Goal: Task Accomplishment & Management: Complete application form

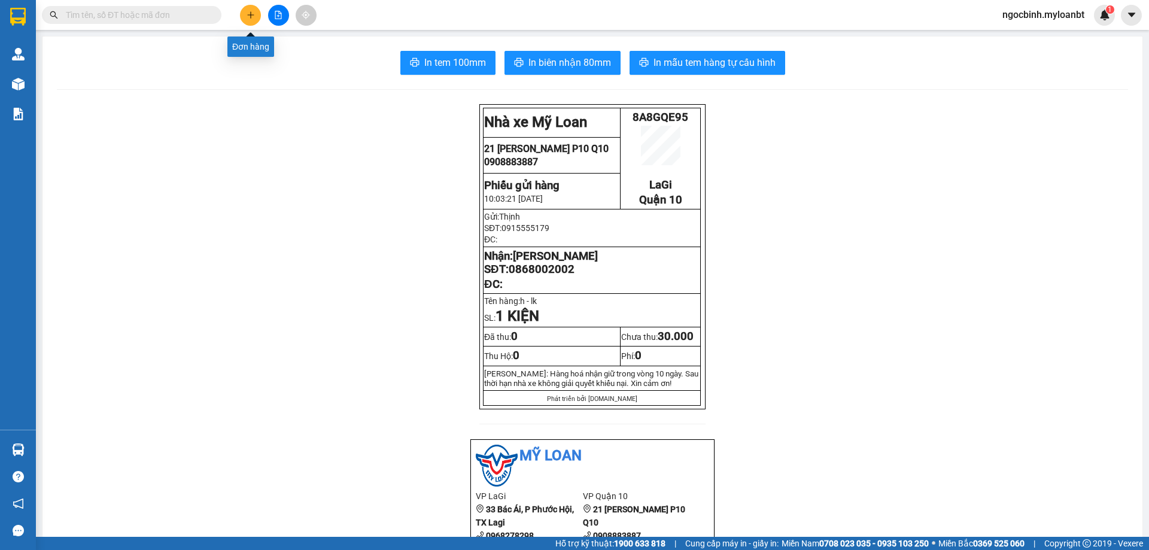
click at [252, 24] on button at bounding box center [250, 15] width 21 height 21
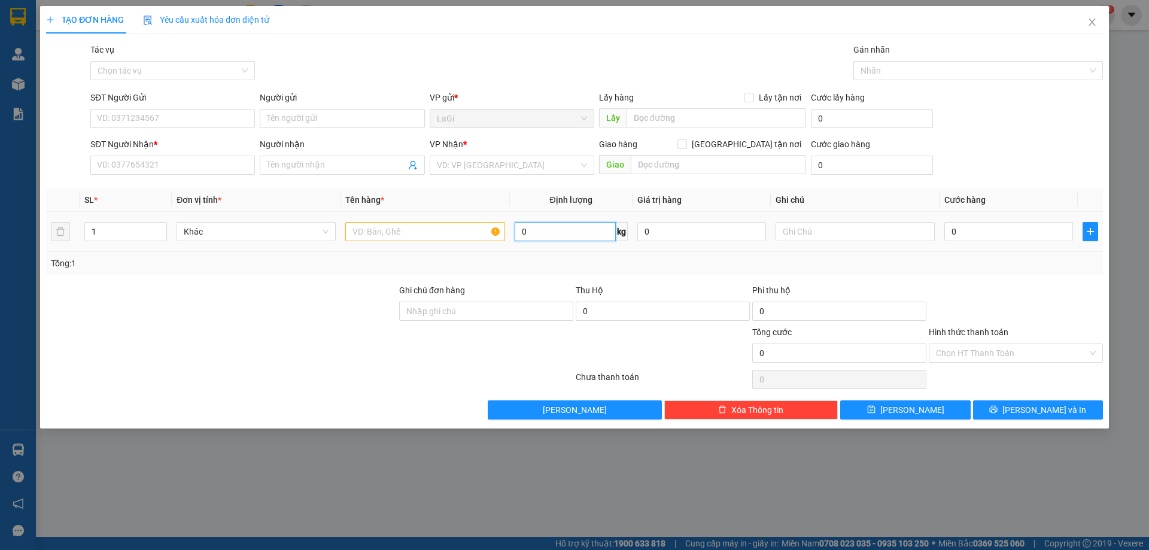
click at [552, 235] on input "0" at bounding box center [565, 231] width 101 height 19
click at [438, 228] on input "text" at bounding box center [424, 231] width 159 height 19
type input "t - đồ ăn"
click at [571, 236] on input "0" at bounding box center [565, 231] width 101 height 19
type input "19.6"
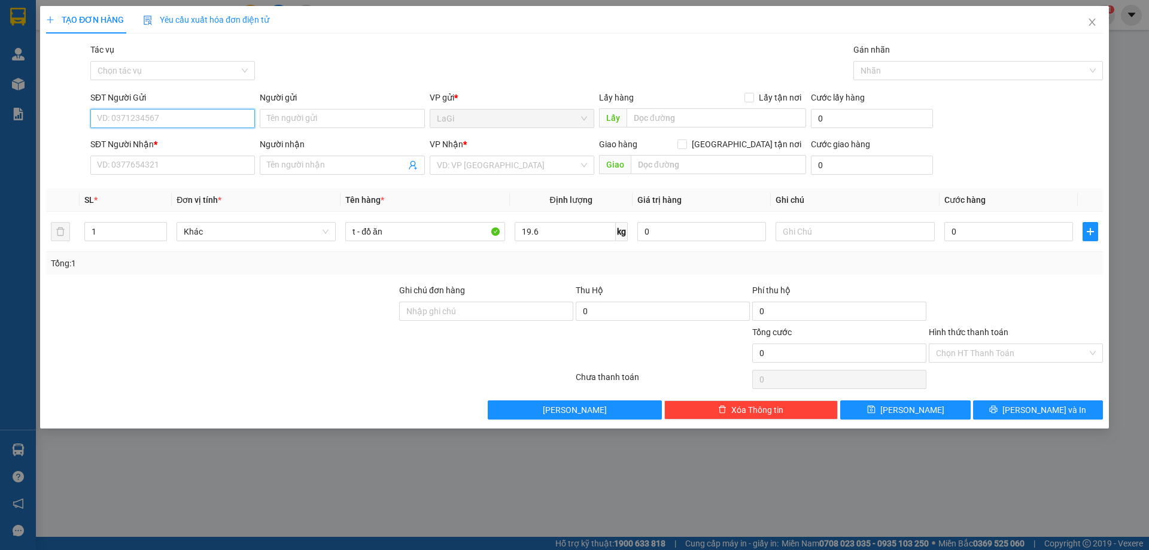
click at [158, 118] on input "SĐT Người Gửi" at bounding box center [172, 118] width 165 height 19
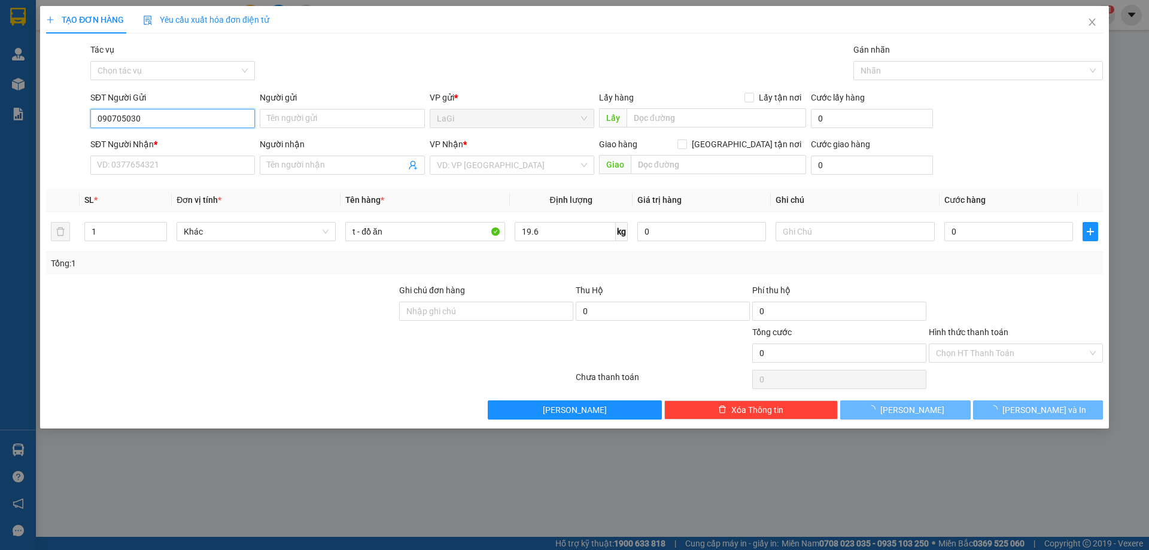
type input "0907050303"
click at [190, 143] on div "0907050303 - nga" at bounding box center [173, 142] width 150 height 13
type input "nga"
type input "0931825525"
type input "định"
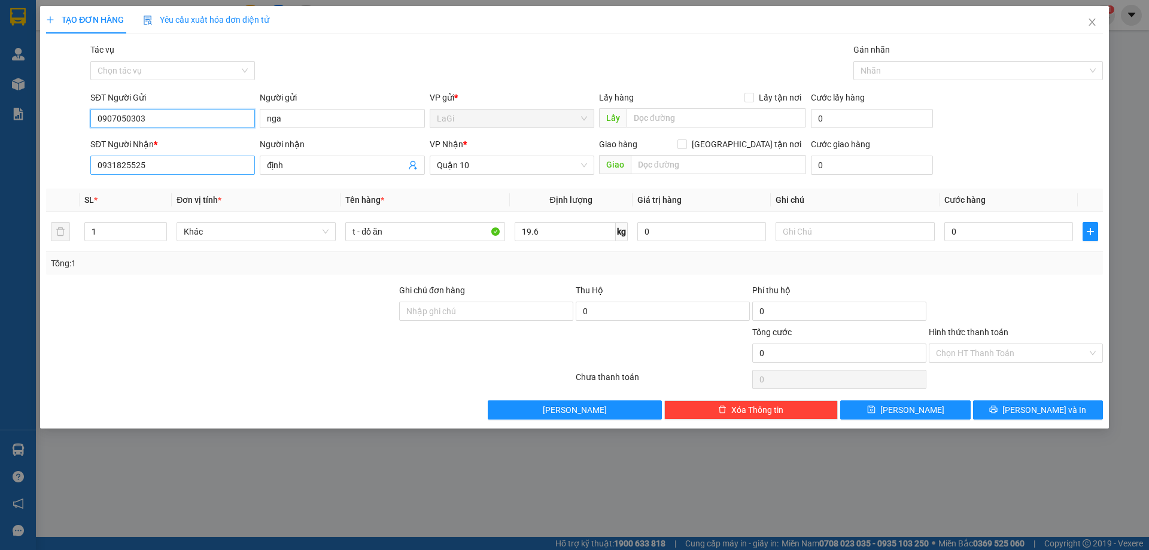
type input "0907050303"
click at [166, 169] on input "0931825525" at bounding box center [172, 165] width 165 height 19
click at [166, 168] on input "0931825525" at bounding box center [172, 165] width 165 height 19
type input "0765058664"
click at [354, 166] on input "định" at bounding box center [336, 165] width 138 height 13
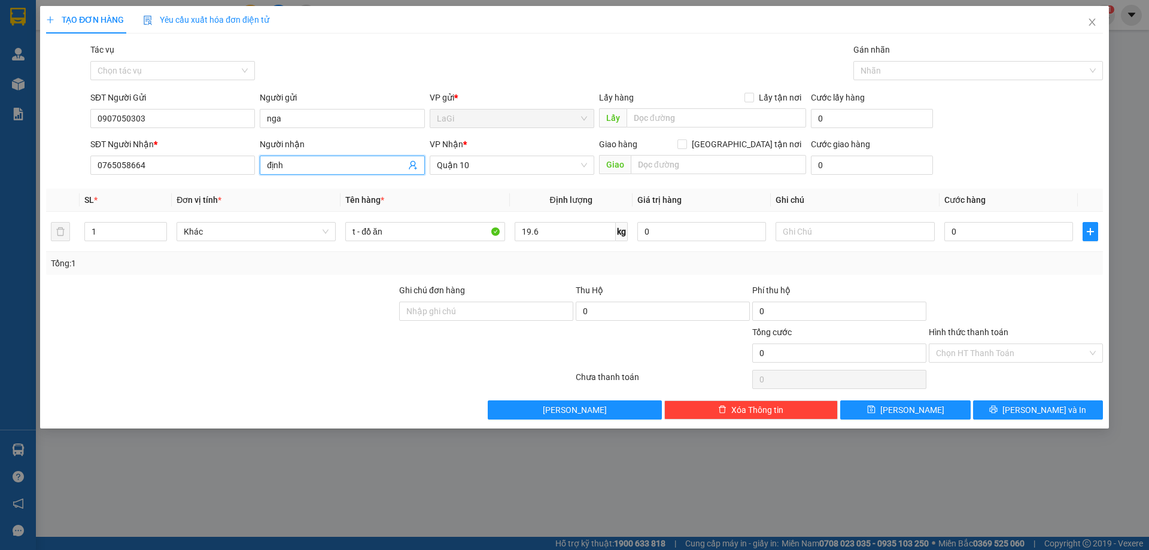
click at [354, 166] on input "định" at bounding box center [336, 165] width 138 height 13
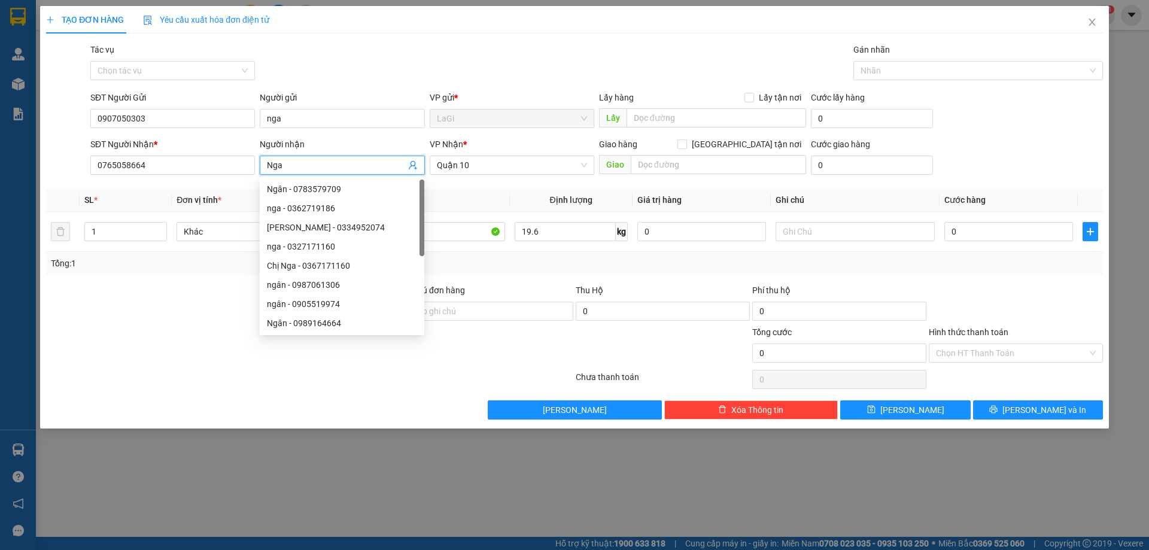
type input "Nga"
click at [665, 147] on div "Giao hàng [GEOGRAPHIC_DATA] tận nơi" at bounding box center [702, 144] width 207 height 13
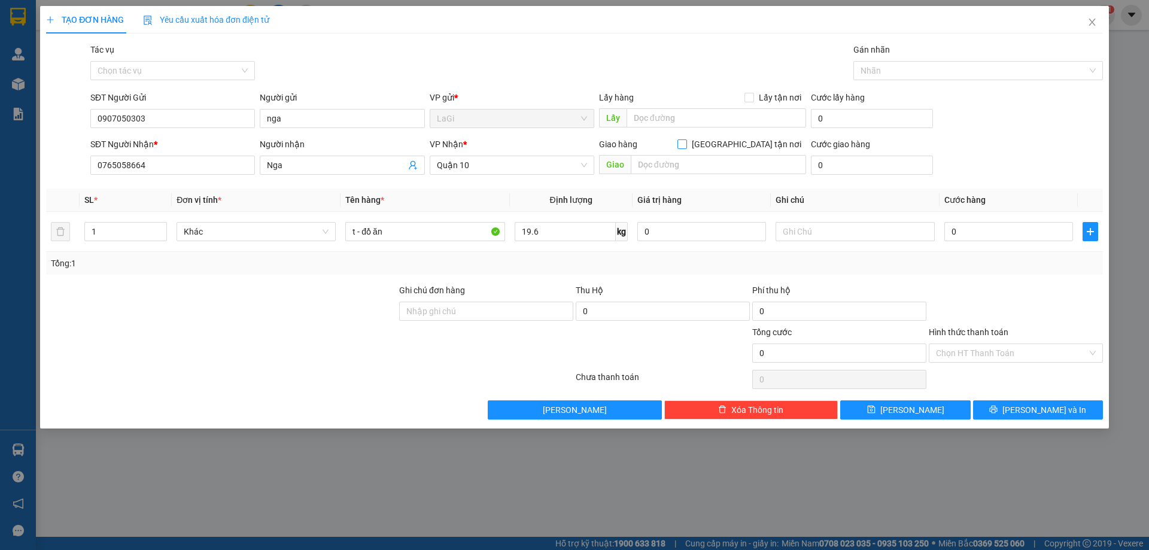
click at [686, 143] on input "[GEOGRAPHIC_DATA] tận nơi" at bounding box center [681, 143] width 8 height 8
checkbox input "true"
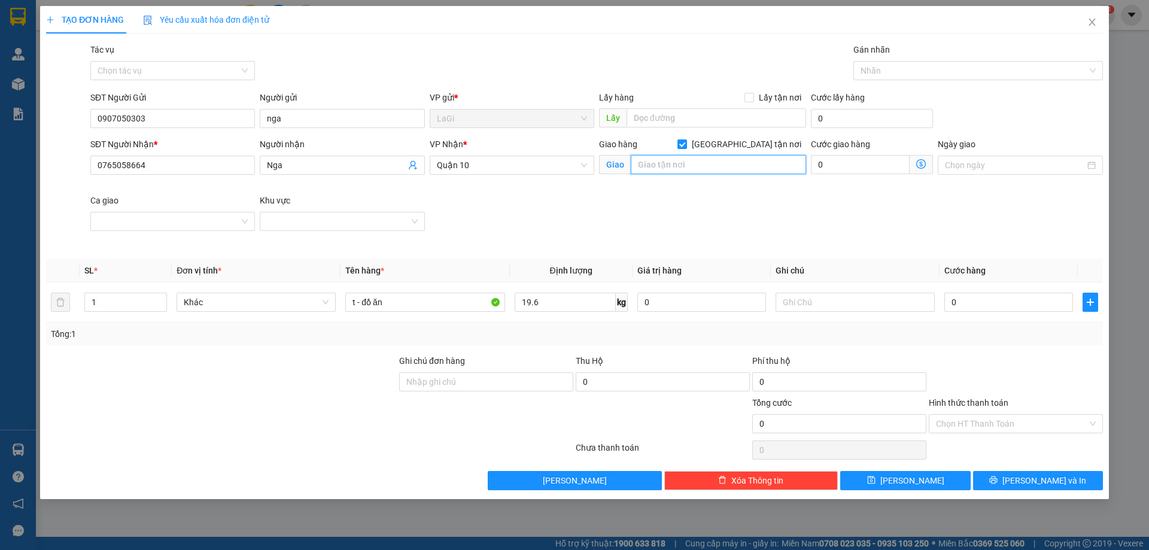
click at [747, 168] on input "text" at bounding box center [718, 164] width 175 height 19
type input "D20/28 hẻm 12-13, ấp 49, [GEOGRAPHIC_DATA], [GEOGRAPHIC_DATA]"
click at [984, 297] on input "0" at bounding box center [1008, 302] width 129 height 19
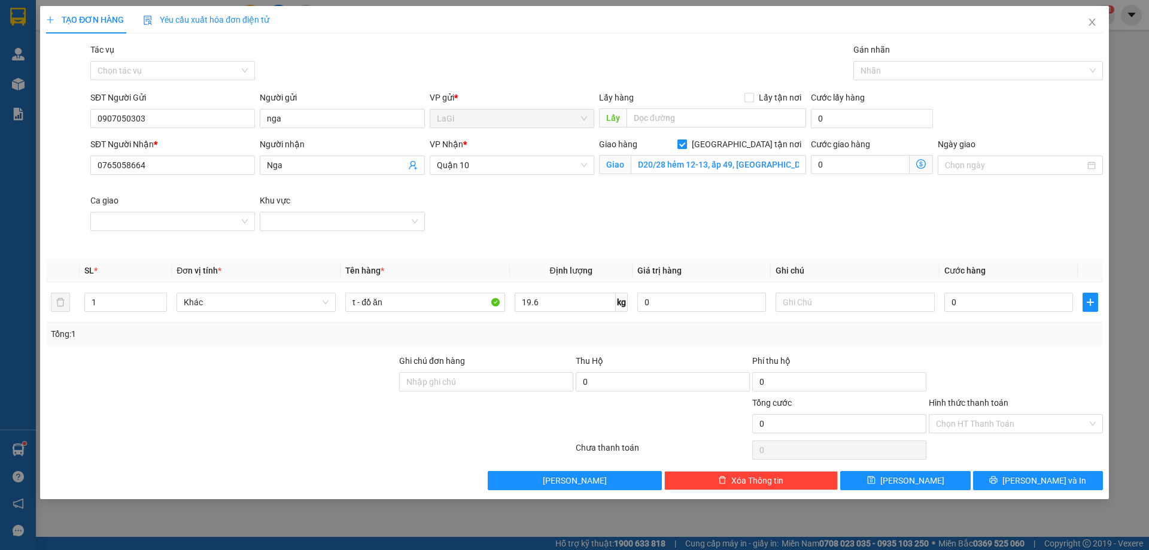
click at [686, 147] on input "[GEOGRAPHIC_DATA] tận nơi" at bounding box center [681, 143] width 8 height 8
checkbox input "false"
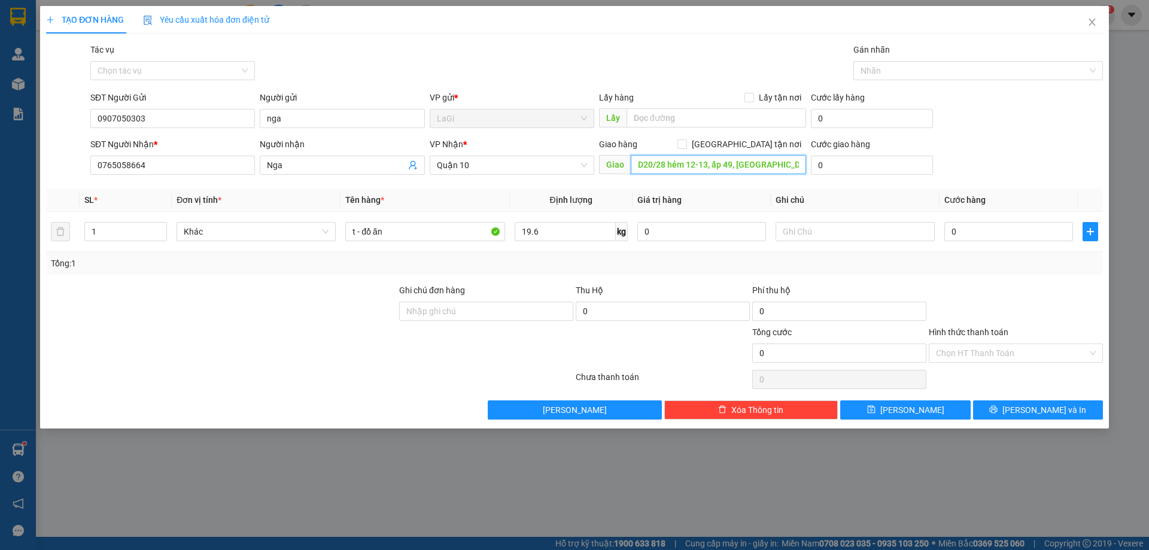
click at [751, 166] on input "D20/28 hẻm 12-13, ấp 49, [GEOGRAPHIC_DATA], [GEOGRAPHIC_DATA]" at bounding box center [718, 164] width 175 height 19
click at [750, 166] on input "D20/28 hẻm 12-13, ấp 49, [GEOGRAPHIC_DATA], [GEOGRAPHIC_DATA]" at bounding box center [718, 164] width 175 height 19
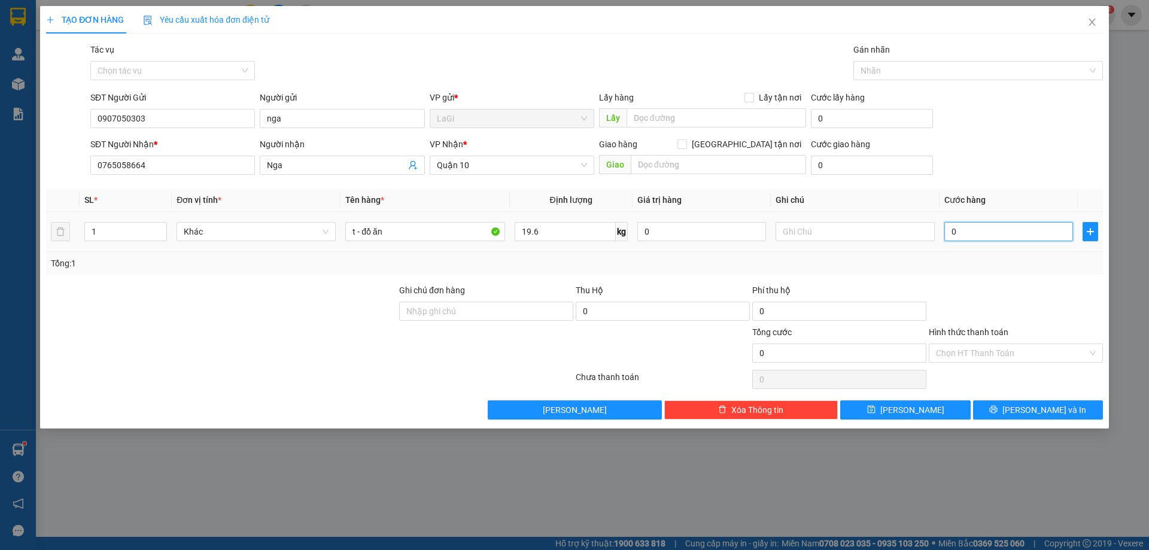
click at [987, 237] on input "0" at bounding box center [1008, 231] width 129 height 19
type input "6"
type input "60"
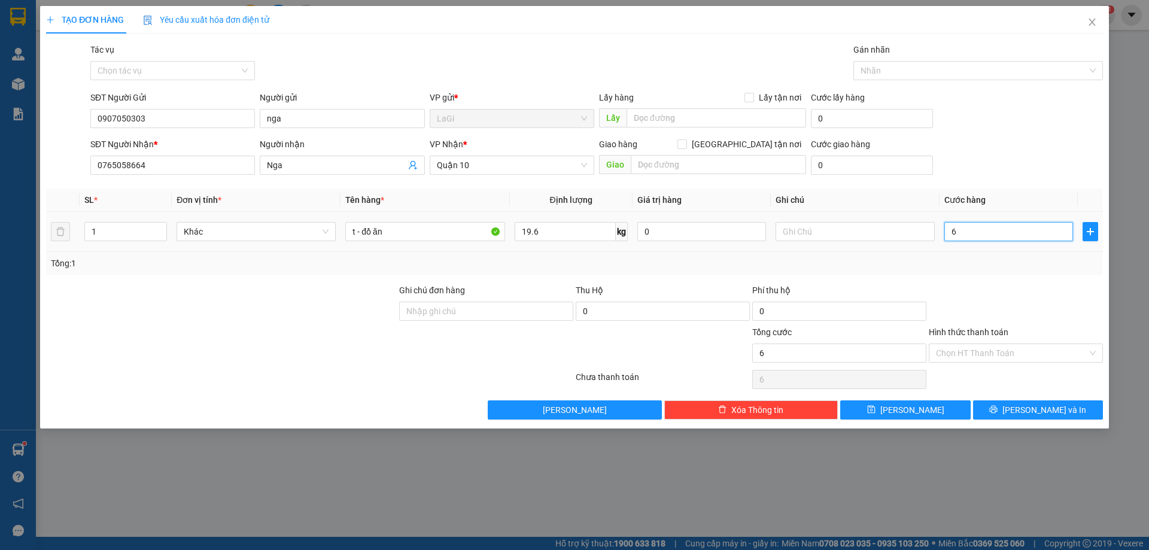
type input "60"
type input "600"
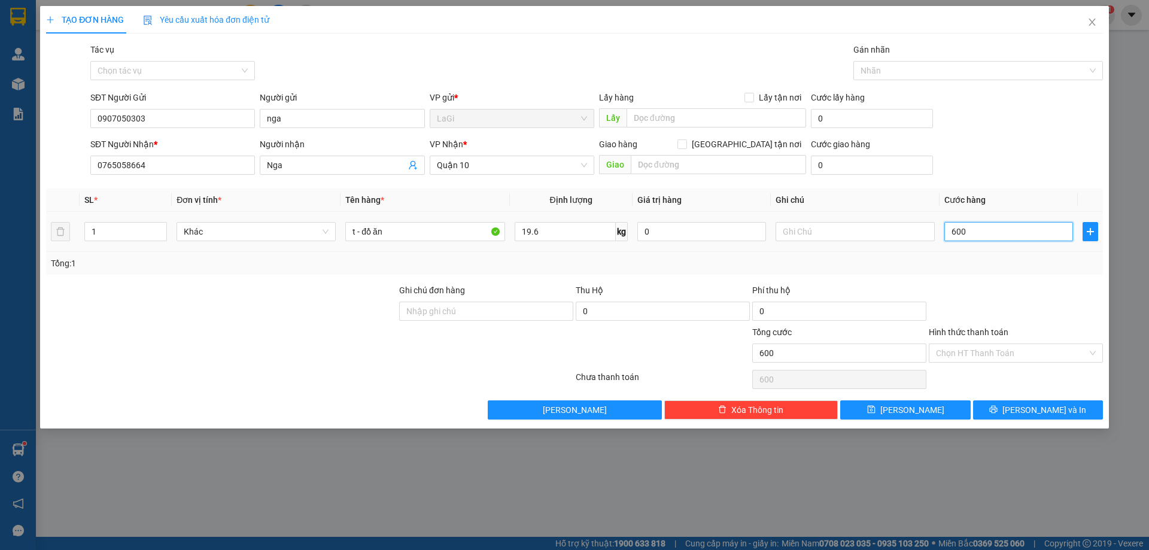
type input "6.000"
type input "60.000"
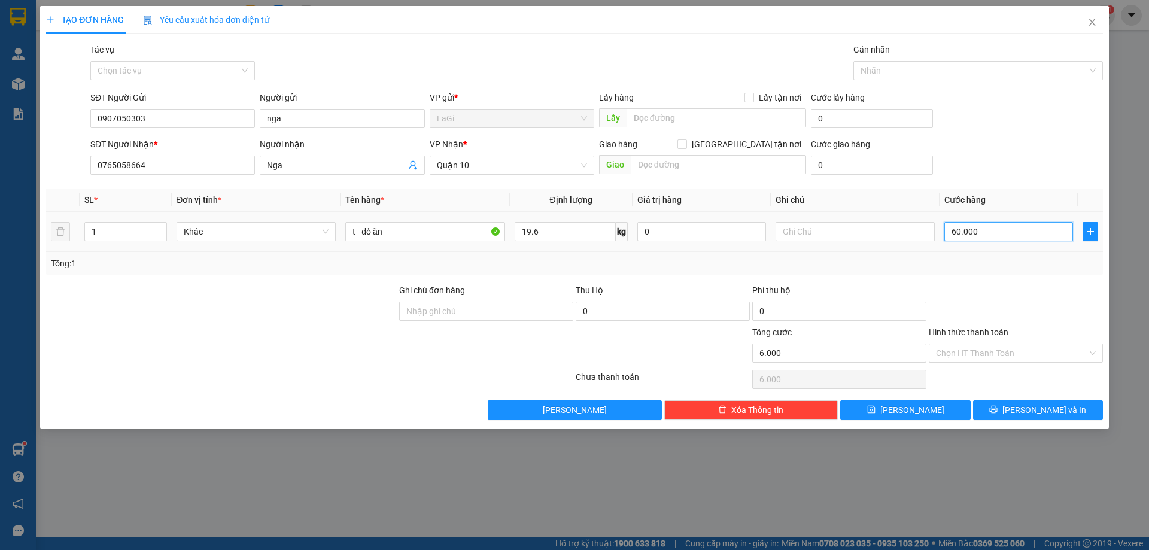
type input "60.000"
click at [972, 356] on input "Hình thức thanh toán" at bounding box center [1011, 353] width 151 height 18
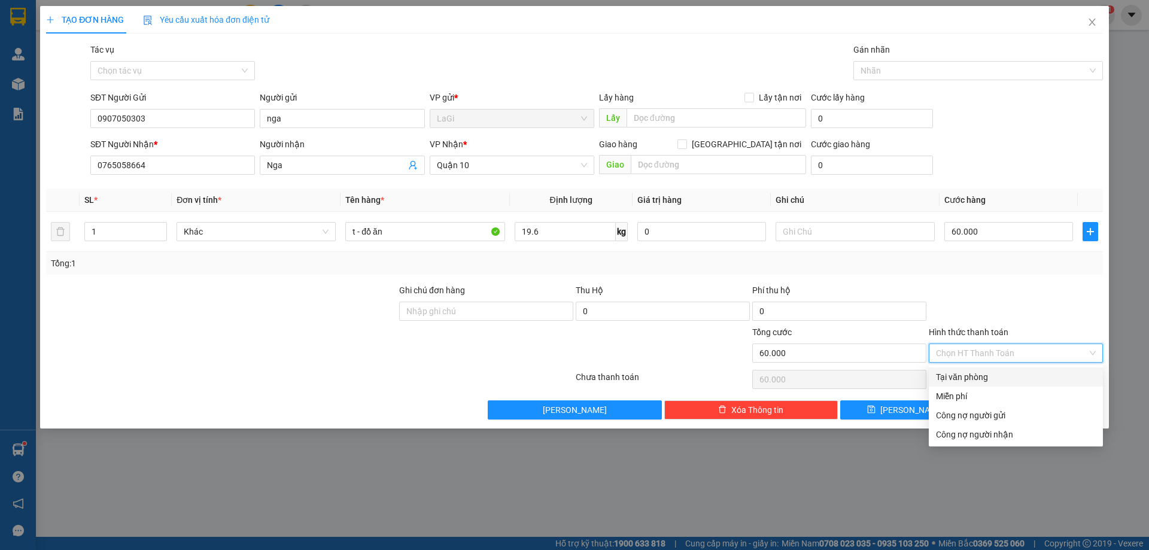
click at [977, 382] on div "Tại văn phòng" at bounding box center [1016, 376] width 160 height 13
type input "0"
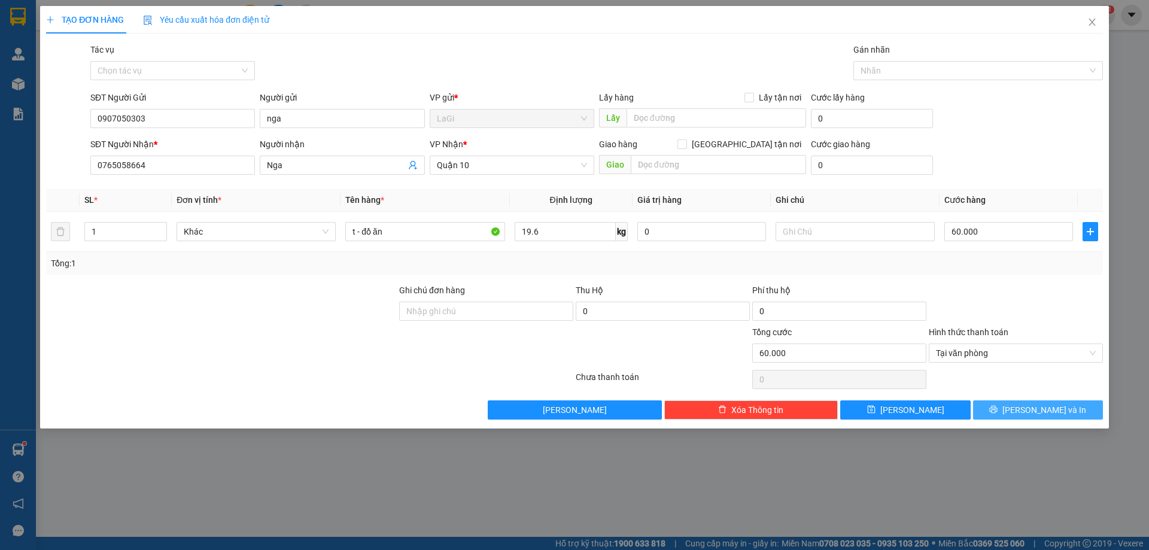
click at [1039, 407] on span "[PERSON_NAME] và In" at bounding box center [1044, 409] width 84 height 13
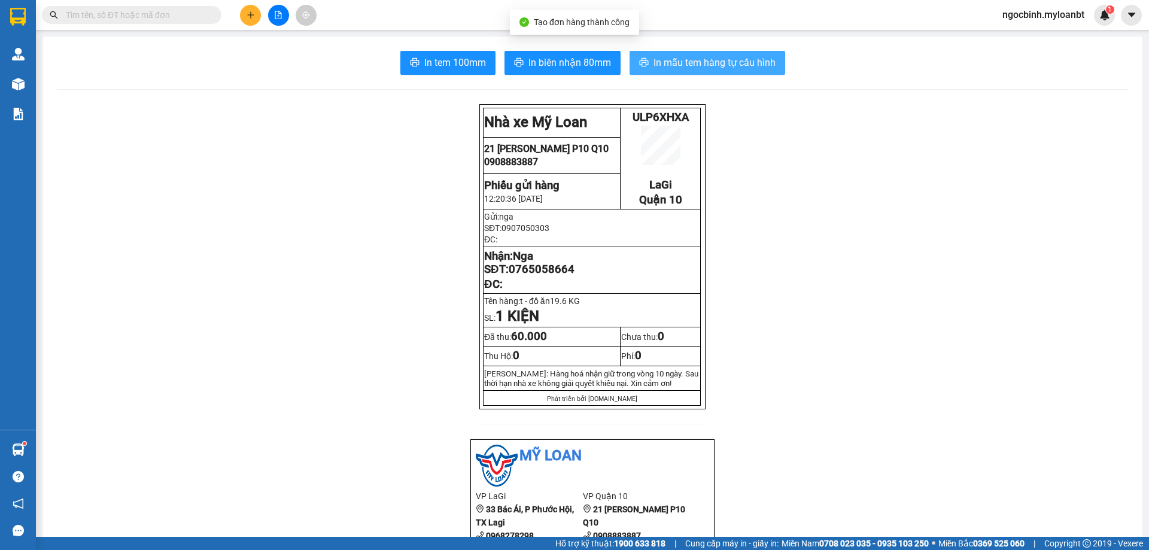
click at [693, 63] on span "In mẫu tem hàng tự cấu hình" at bounding box center [714, 62] width 122 height 15
